Goal: Navigation & Orientation: Understand site structure

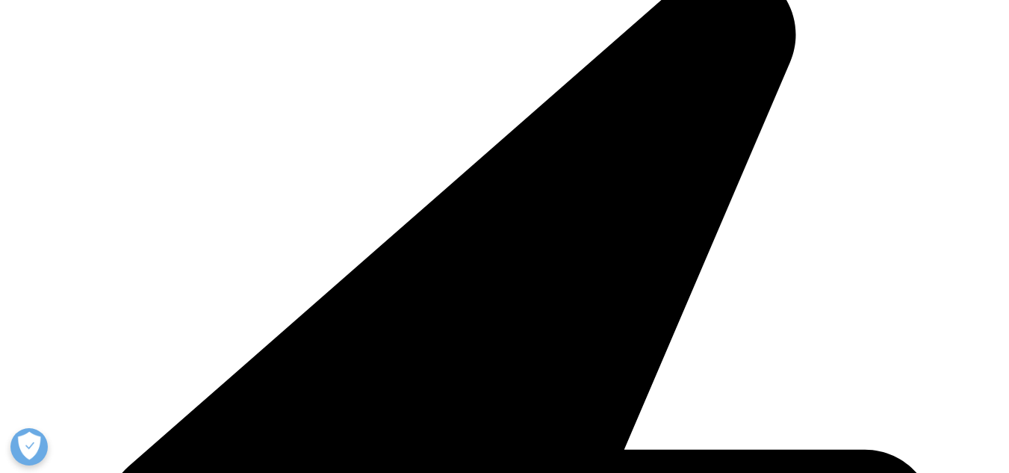
scroll to position [523, 0]
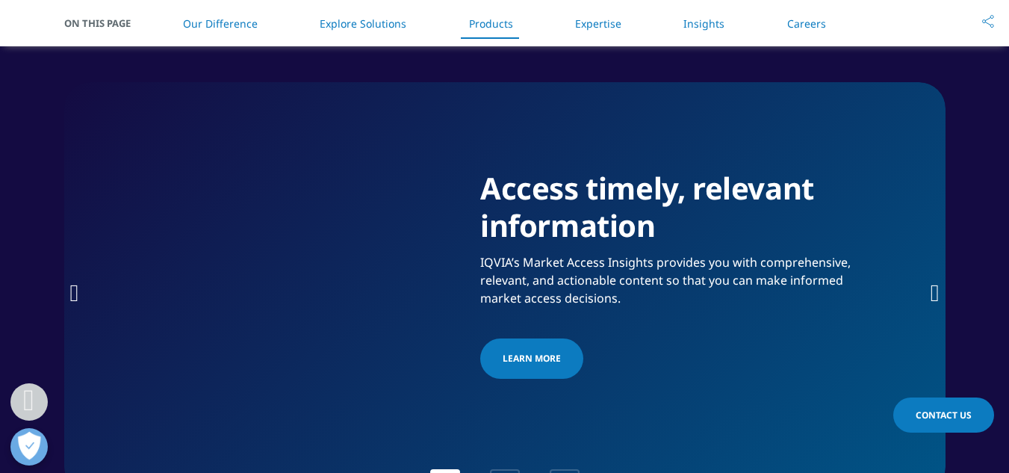
scroll to position [2277, 0]
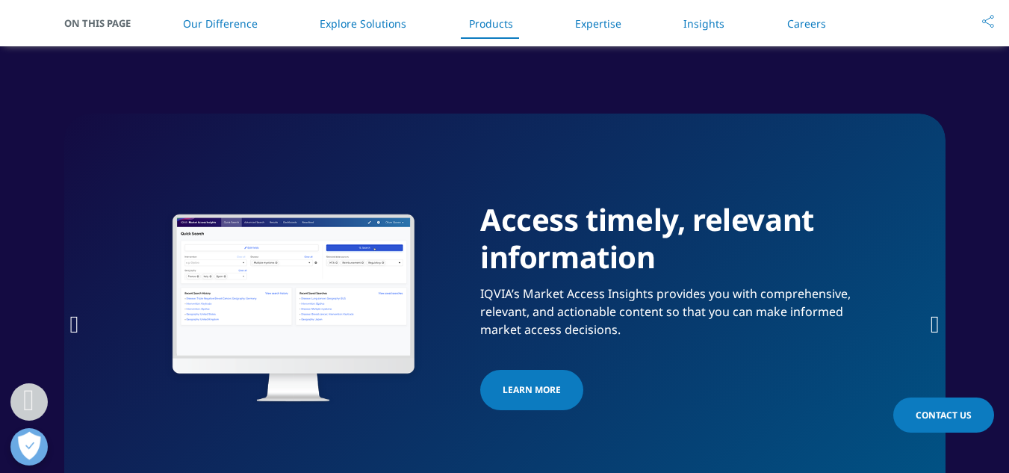
click at [604, 24] on link "Expertise" at bounding box center [598, 23] width 46 height 14
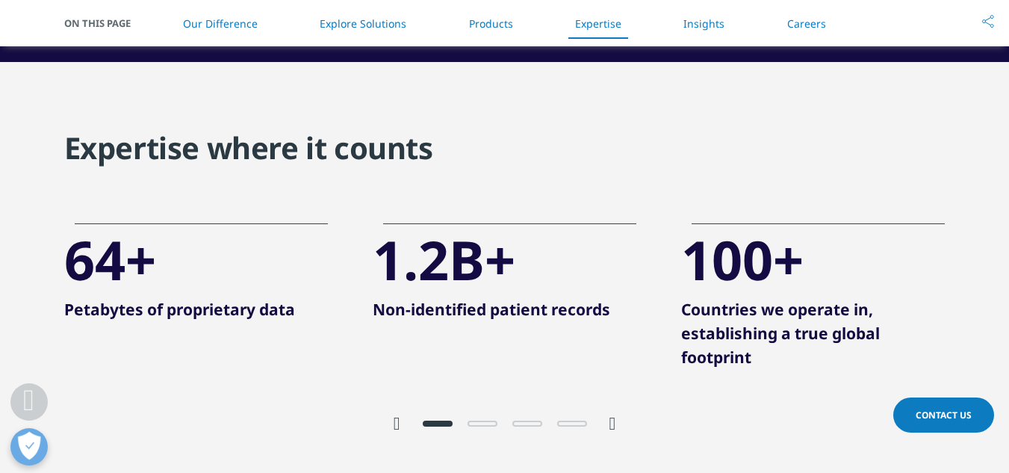
scroll to position [2822, 0]
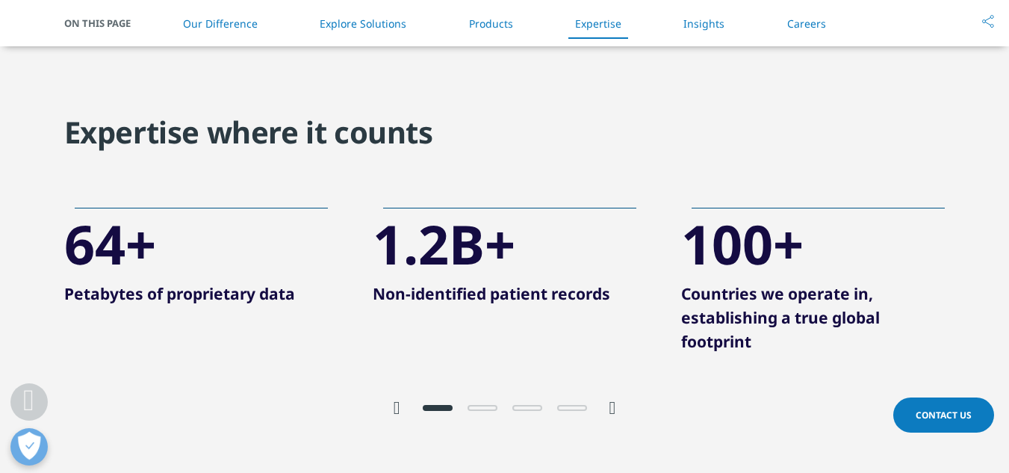
click at [684, 27] on link "Insights" at bounding box center [703, 23] width 41 height 14
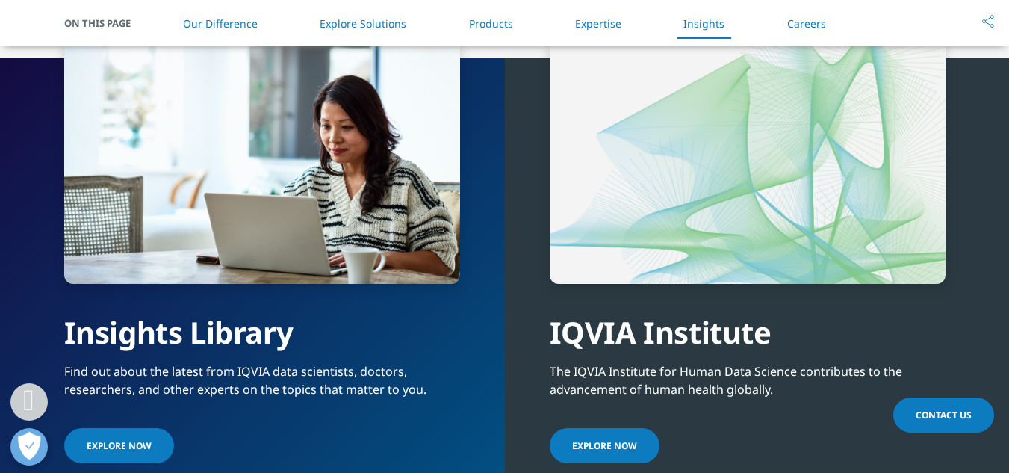
scroll to position [3262, 0]
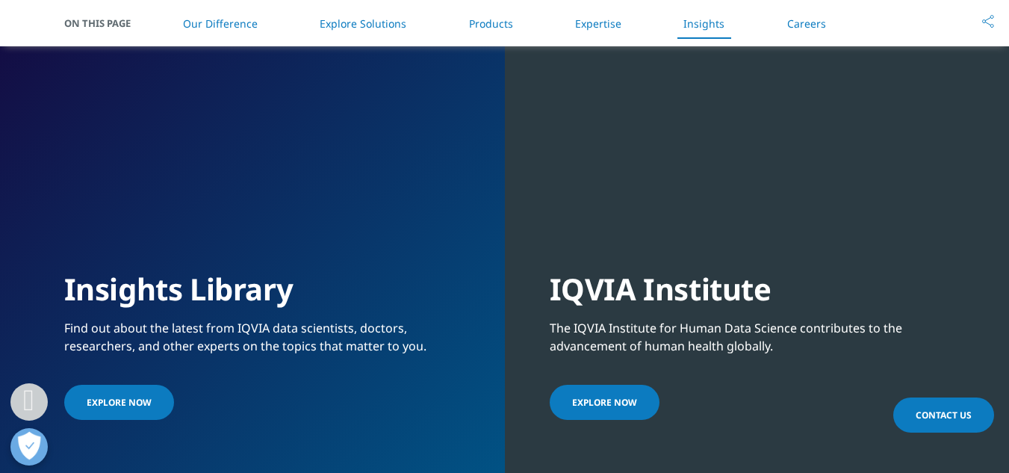
scroll to position [3262, 0]
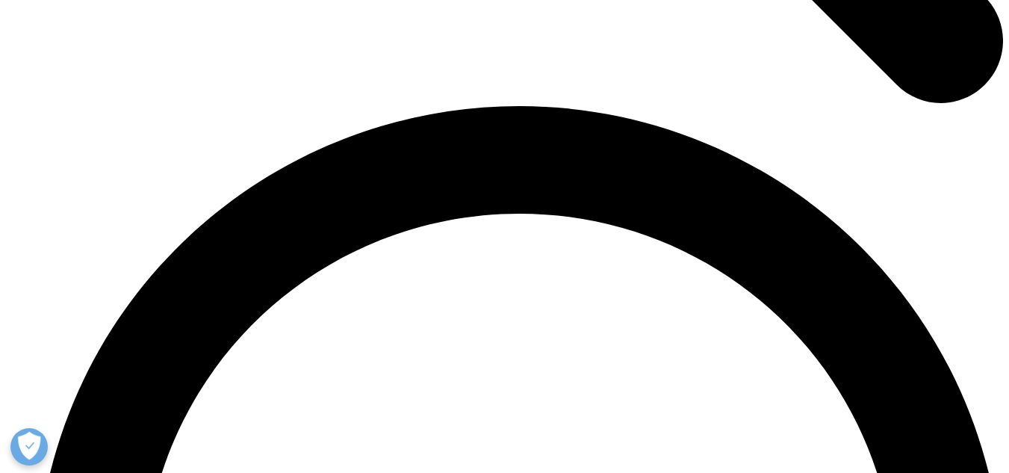
scroll to position [3262, 0]
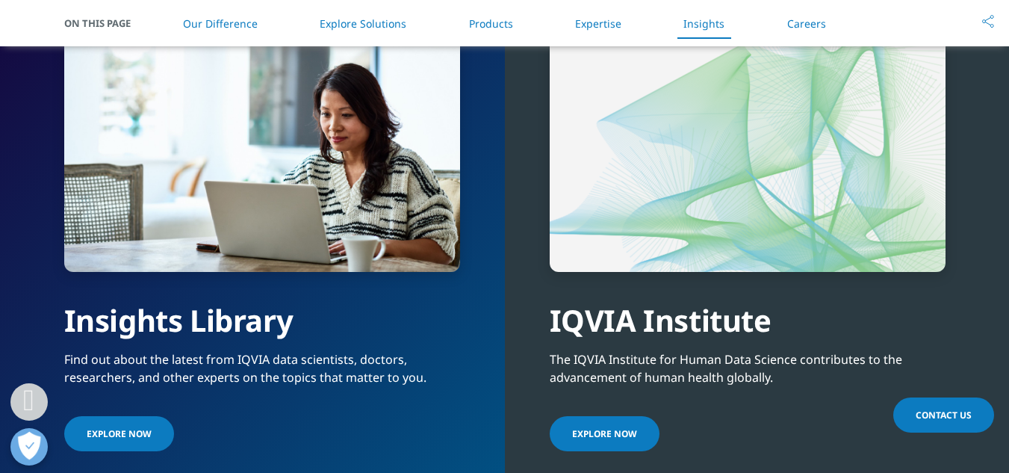
scroll to position [3262, 0]
